Goal: Task Accomplishment & Management: Use online tool/utility

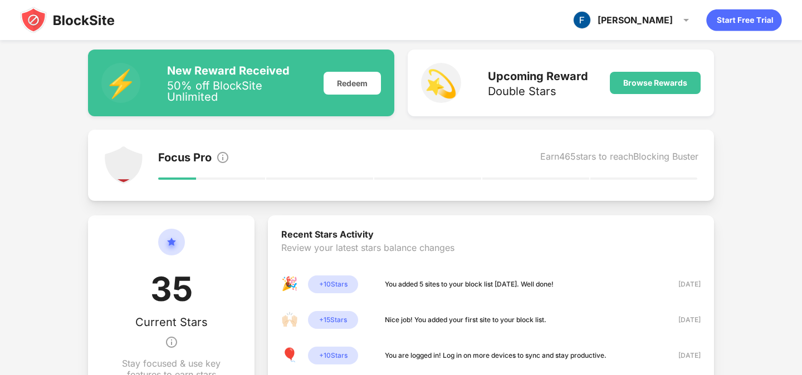
scroll to position [134, 0]
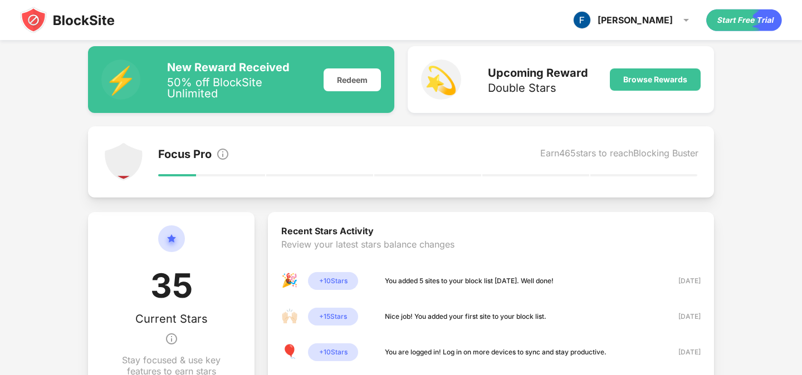
click at [67, 21] on img at bounding box center [67, 20] width 95 height 27
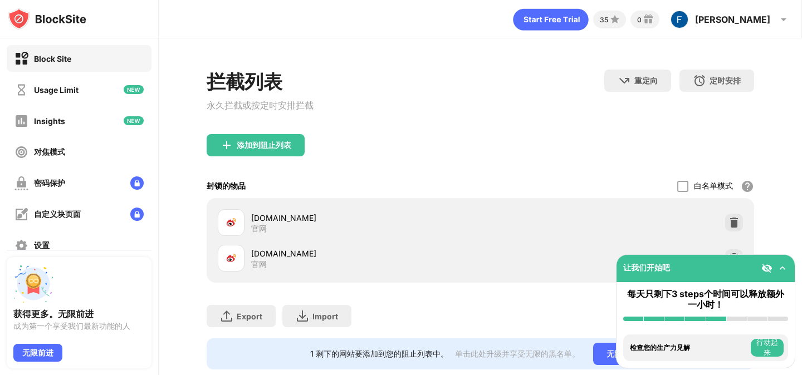
scroll to position [27, 0]
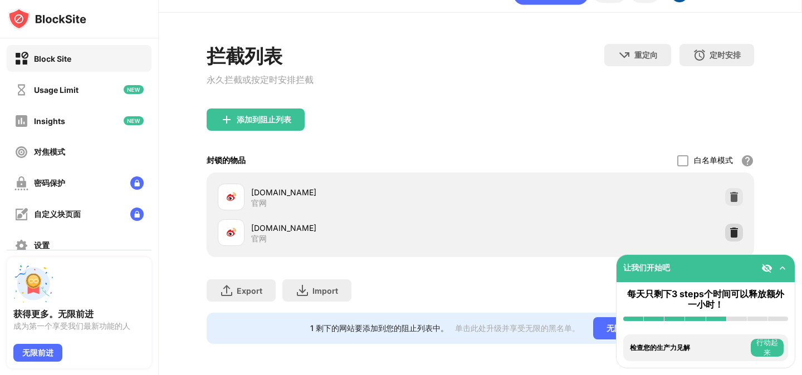
click at [736, 234] on img at bounding box center [734, 232] width 11 height 11
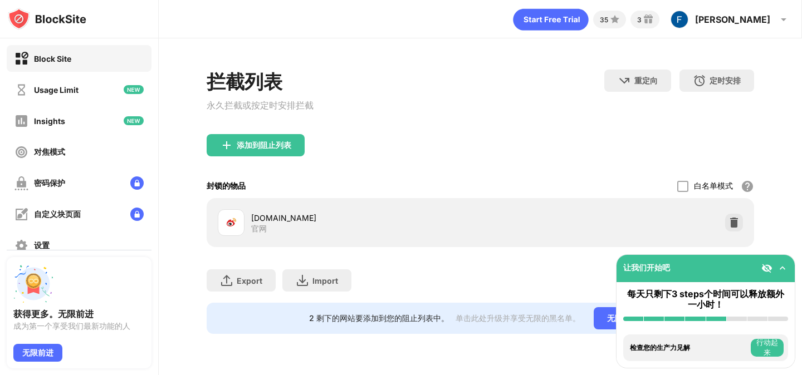
scroll to position [0, 0]
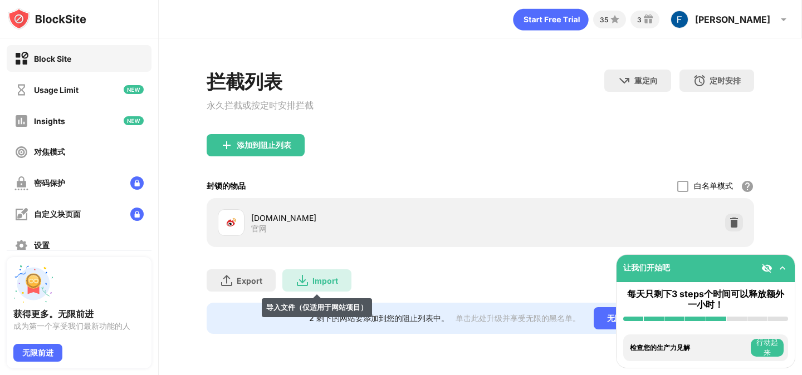
click at [319, 282] on div "Import" at bounding box center [325, 280] width 26 height 9
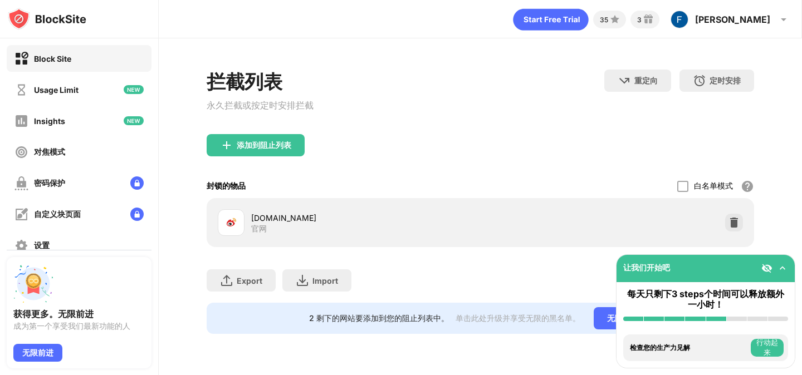
click at [787, 268] on img at bounding box center [782, 268] width 11 height 11
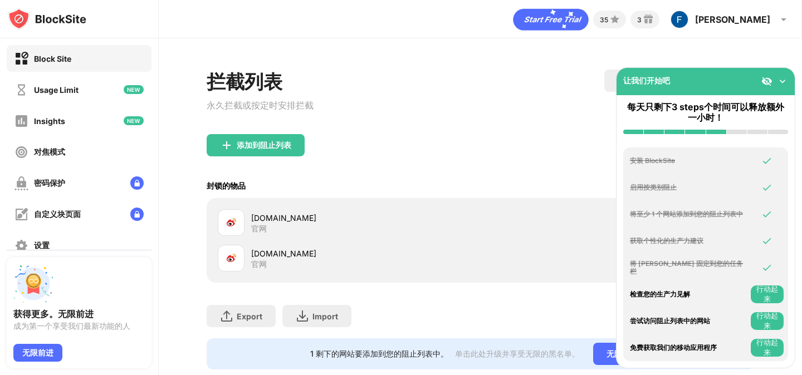
click at [463, 163] on div "添加到阻止列表" at bounding box center [480, 154] width 547 height 40
click at [780, 79] on img at bounding box center [782, 81] width 11 height 11
